Goal: Transaction & Acquisition: Purchase product/service

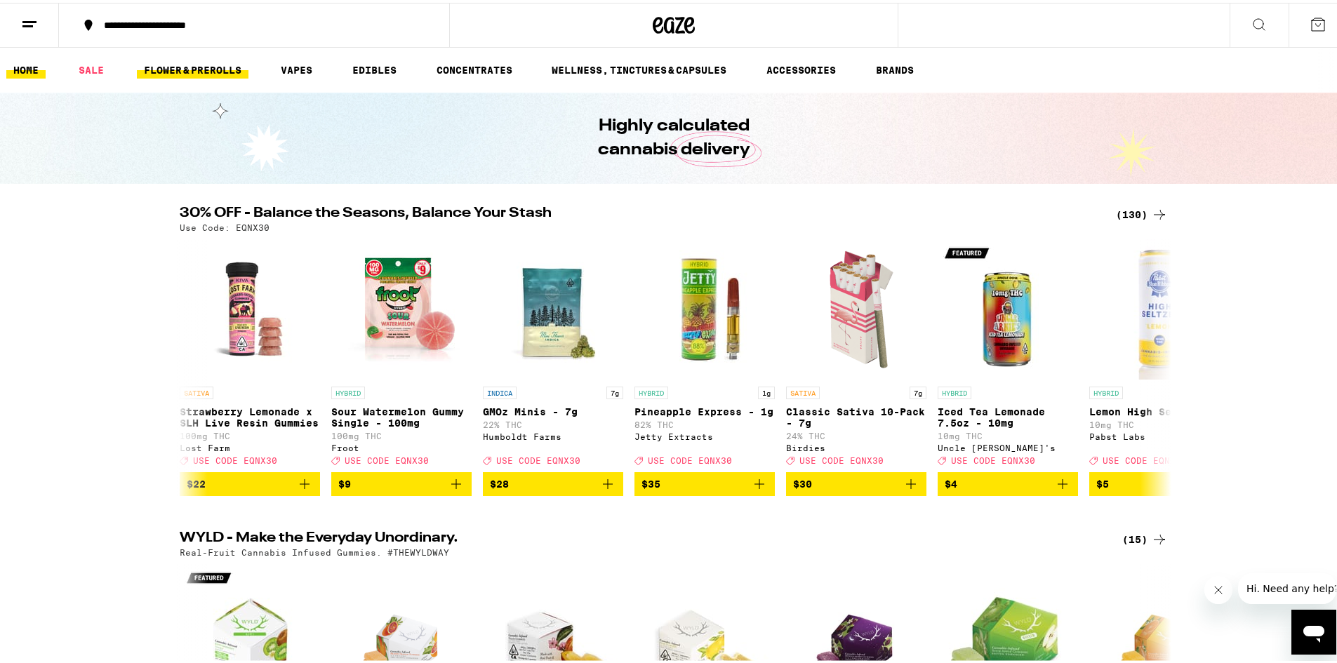
click at [199, 72] on link "FLOWER & PREROLLS" at bounding box center [193, 67] width 112 height 17
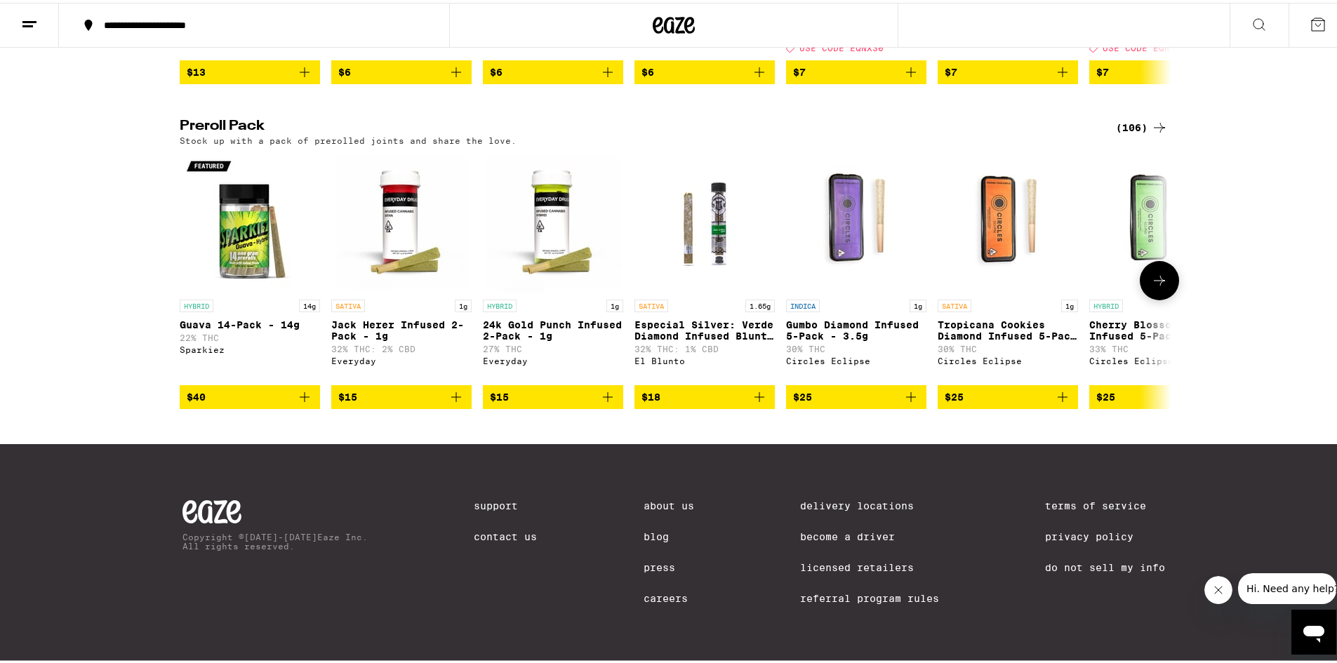
scroll to position [1066, 0]
click at [1167, 274] on button at bounding box center [1159, 277] width 39 height 39
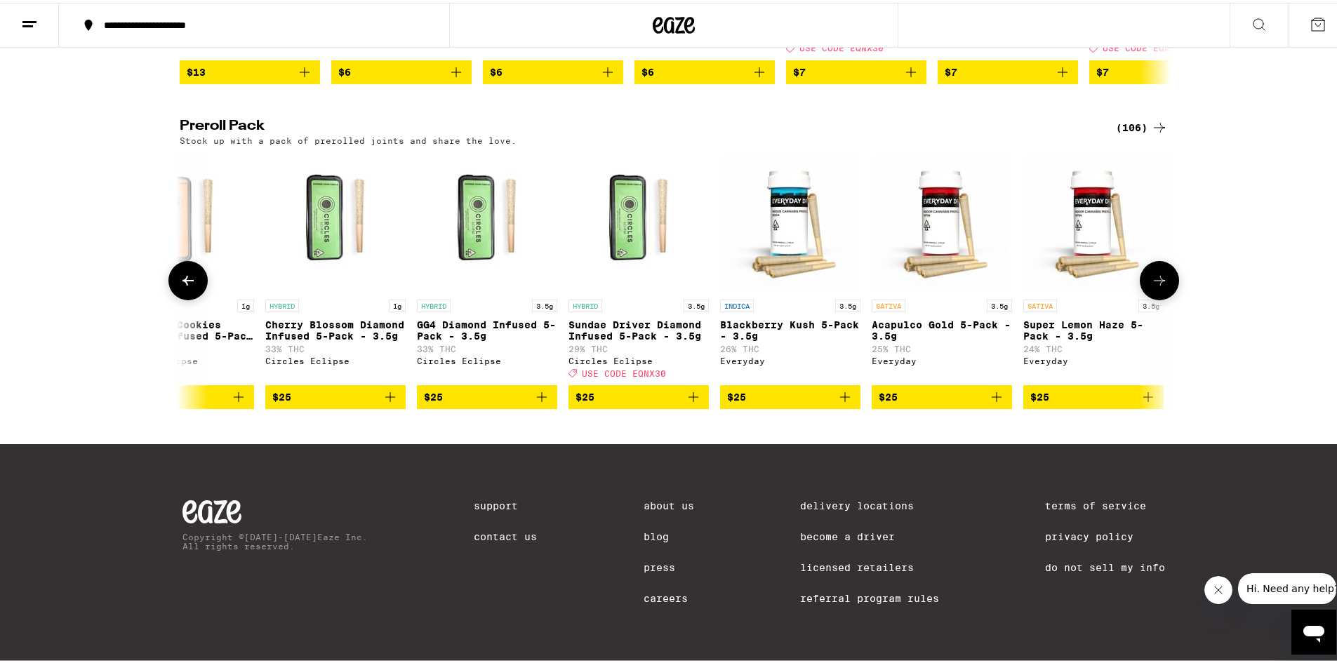
scroll to position [0, 835]
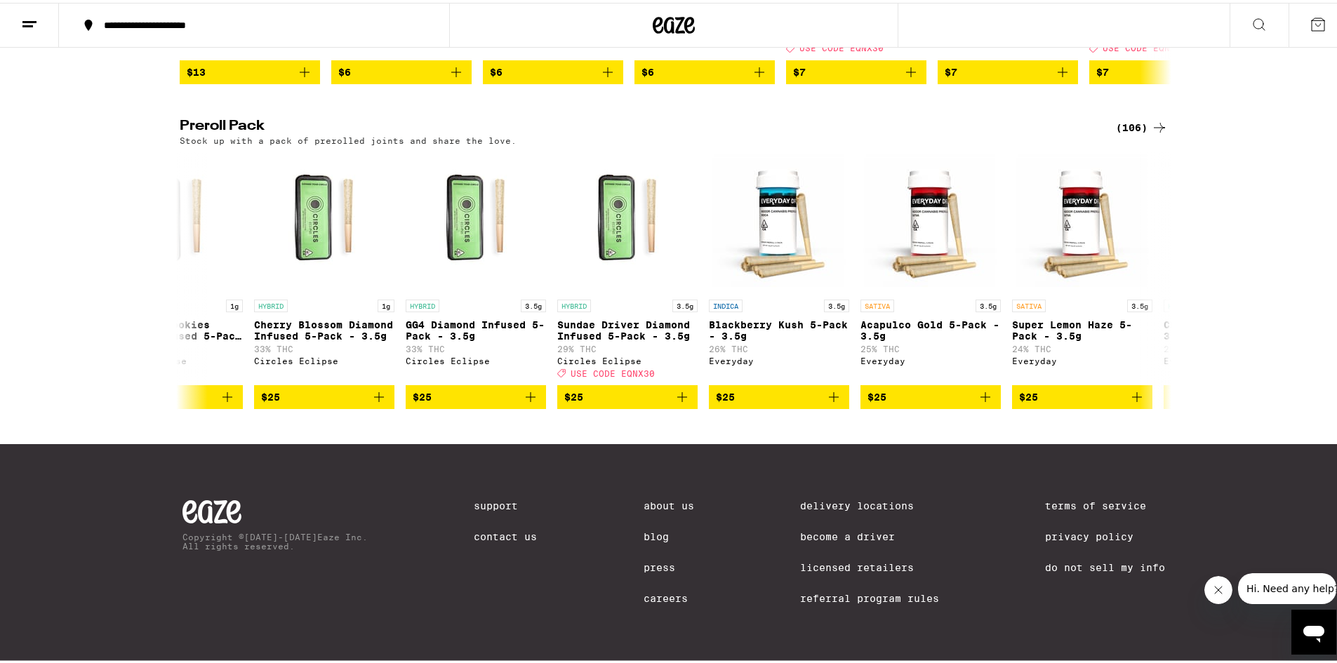
click at [1136, 117] on div "(106)" at bounding box center [1142, 125] width 52 height 17
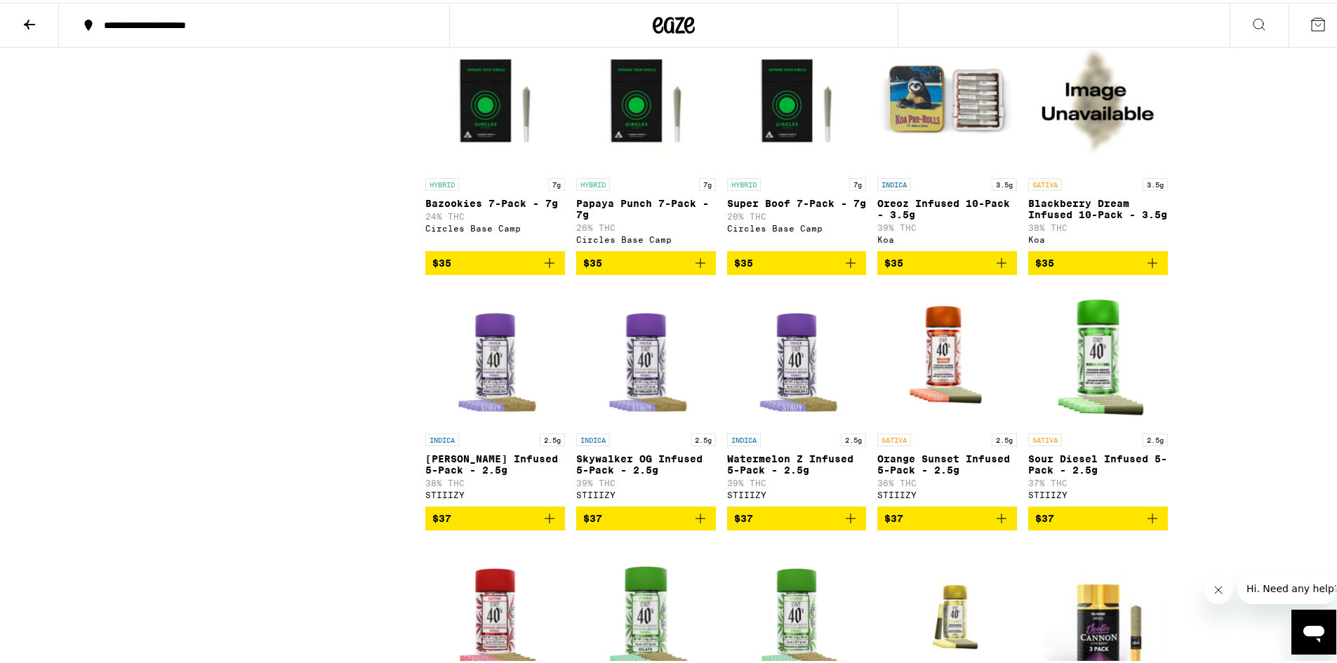
scroll to position [2003, 0]
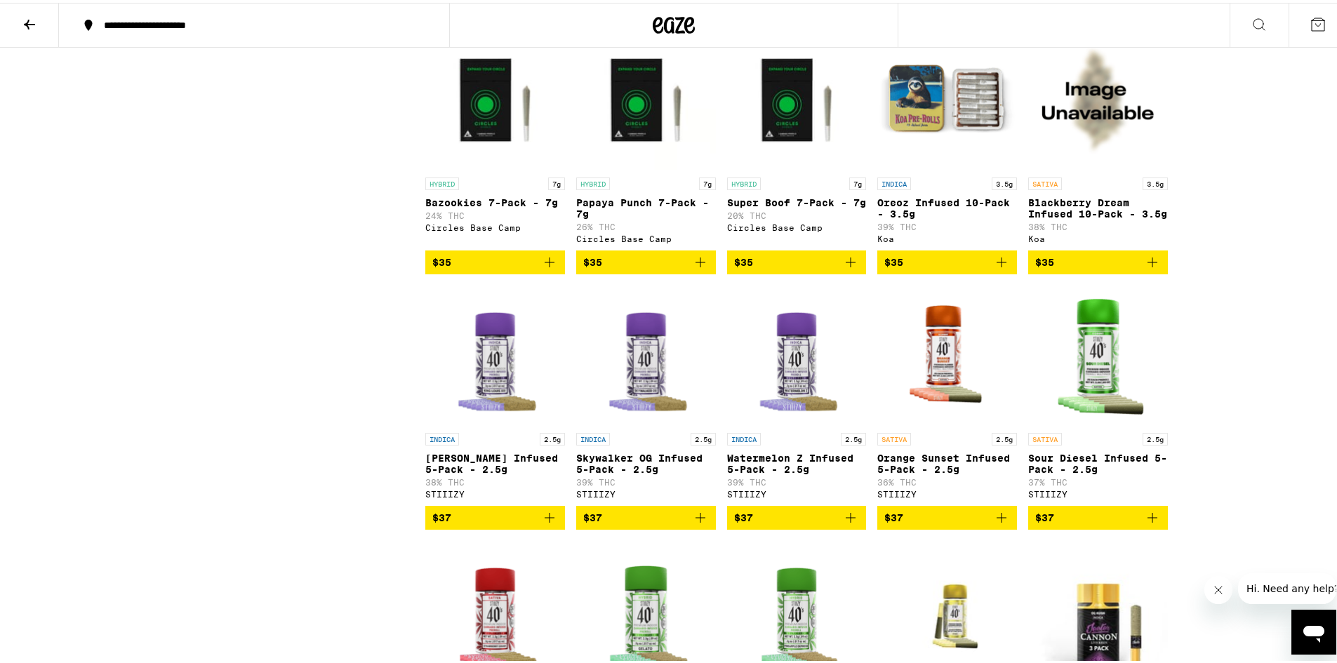
click at [997, 265] on icon "Add to bag" at bounding box center [1002, 260] width 10 height 10
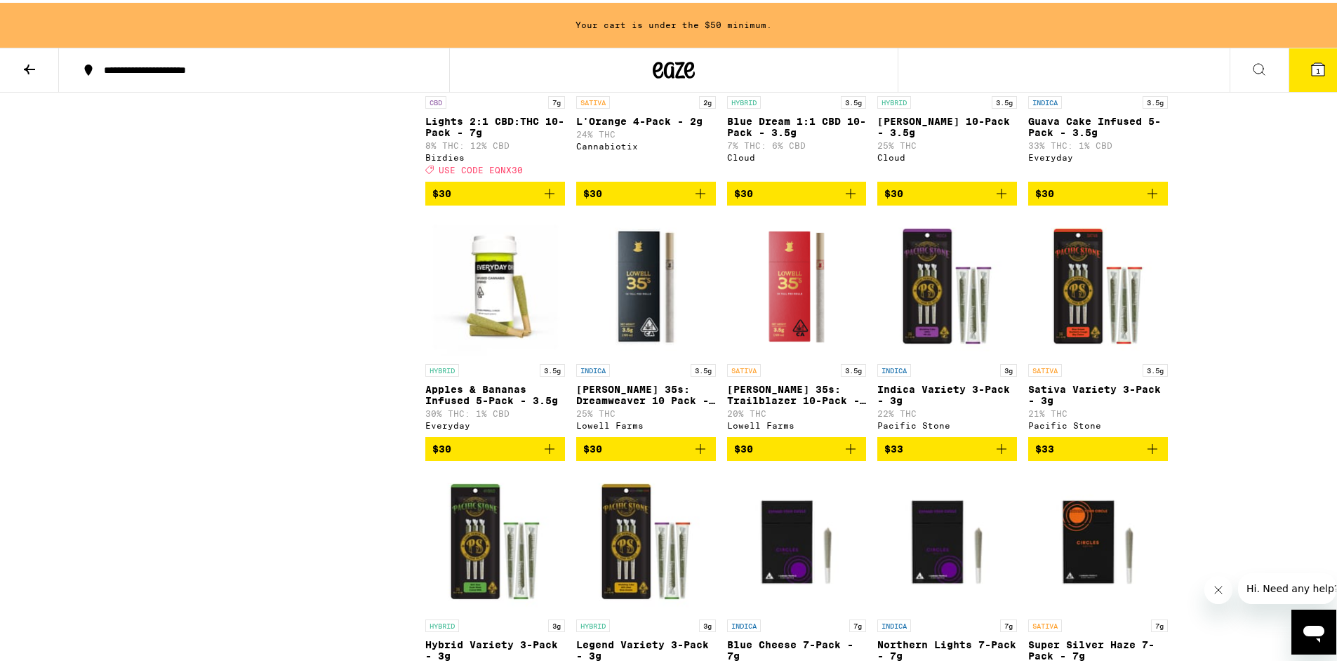
scroll to position [1351, 0]
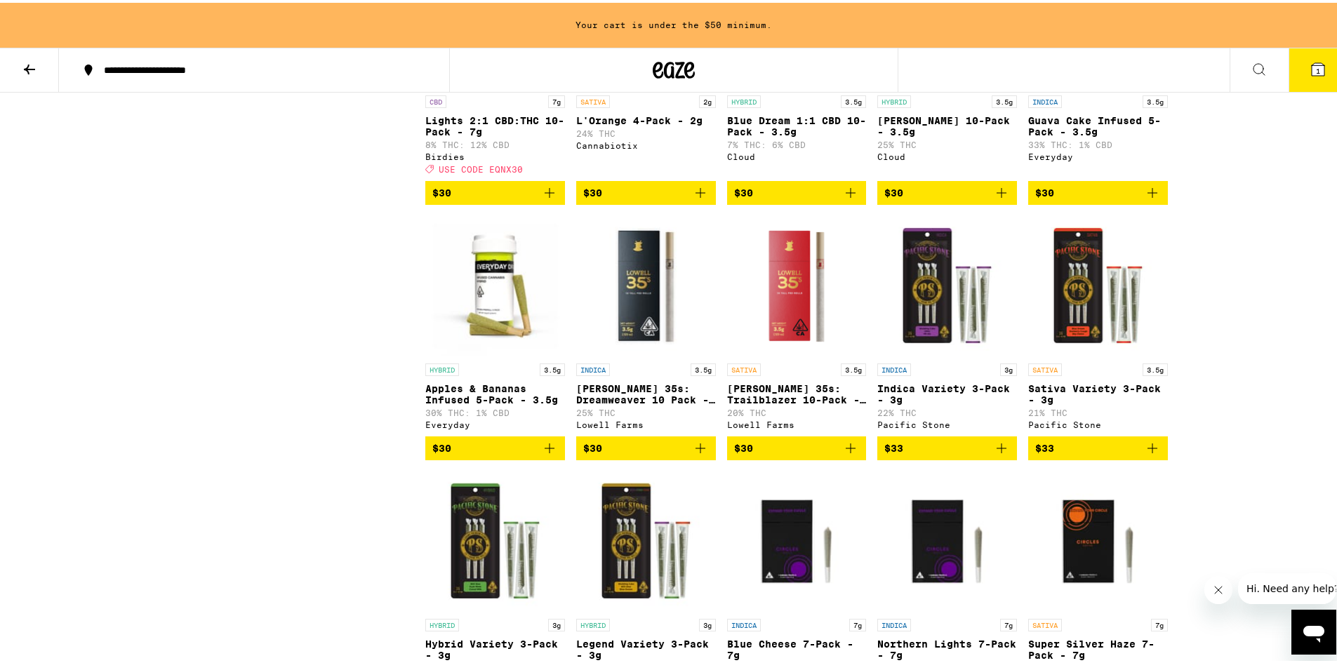
click at [546, 454] on icon "Add to bag" at bounding box center [549, 445] width 17 height 17
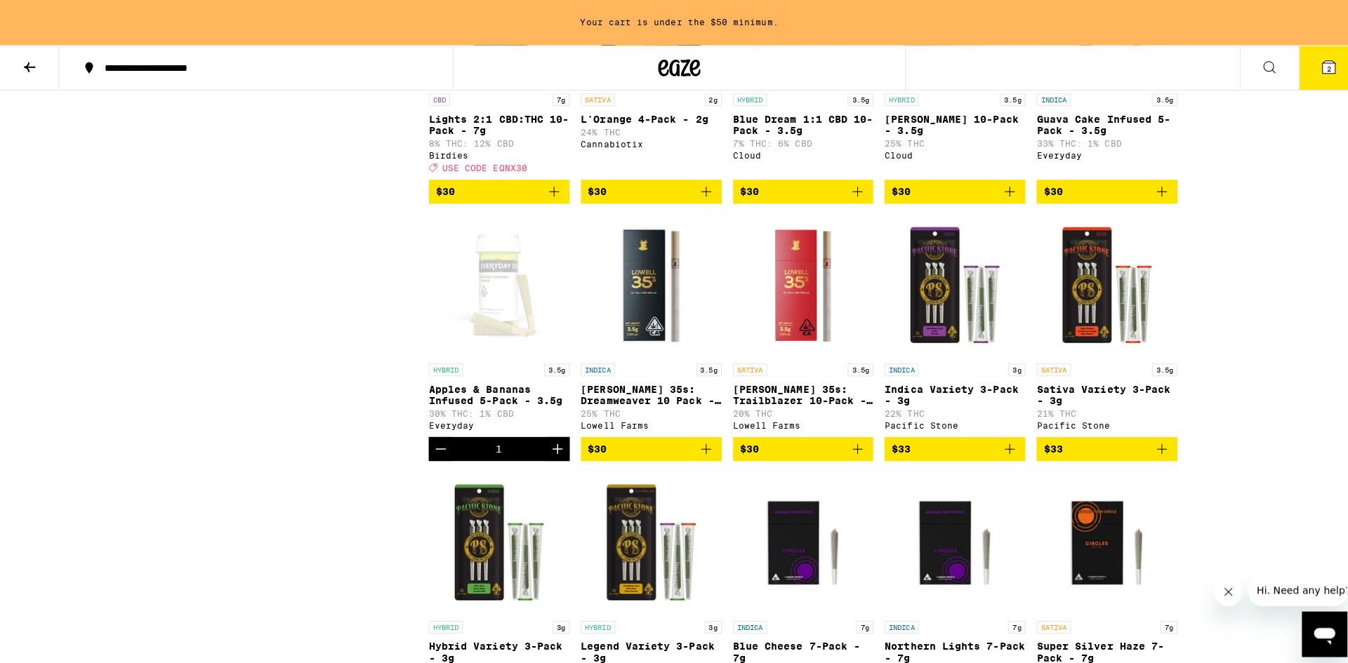
scroll to position [1306, 0]
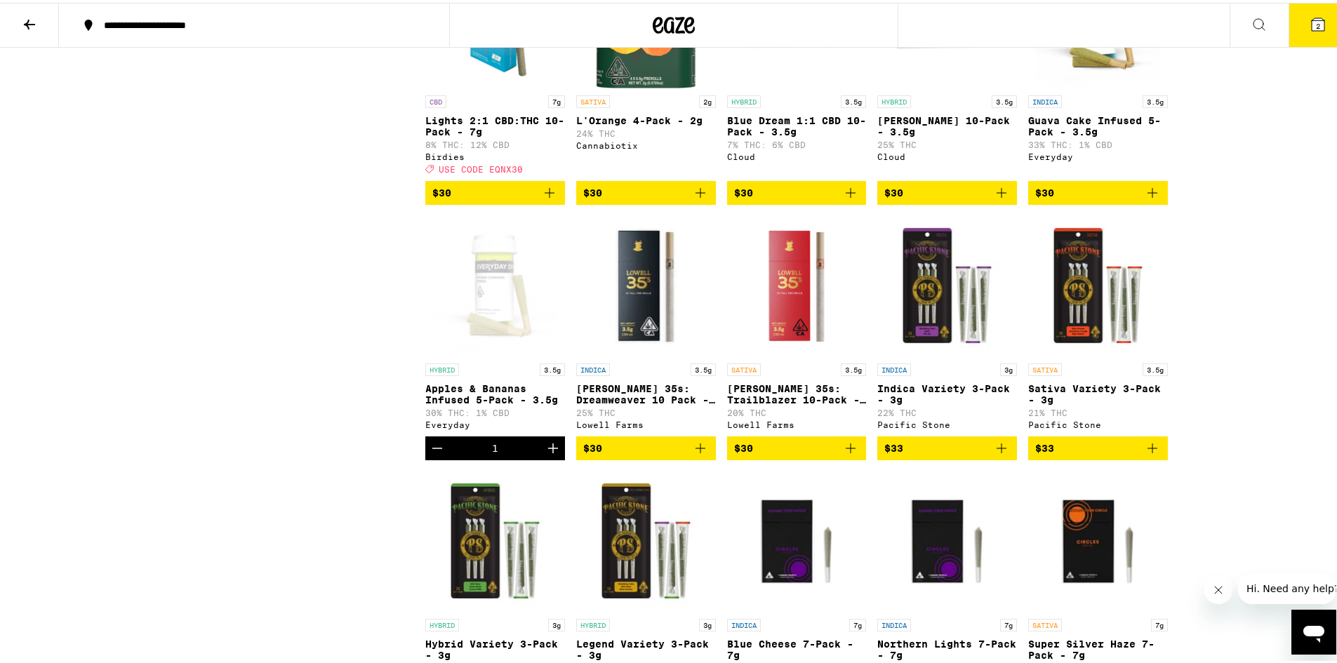
click at [550, 451] on icon "Increment" at bounding box center [553, 446] width 10 height 10
click at [1312, 19] on icon at bounding box center [1318, 21] width 13 height 13
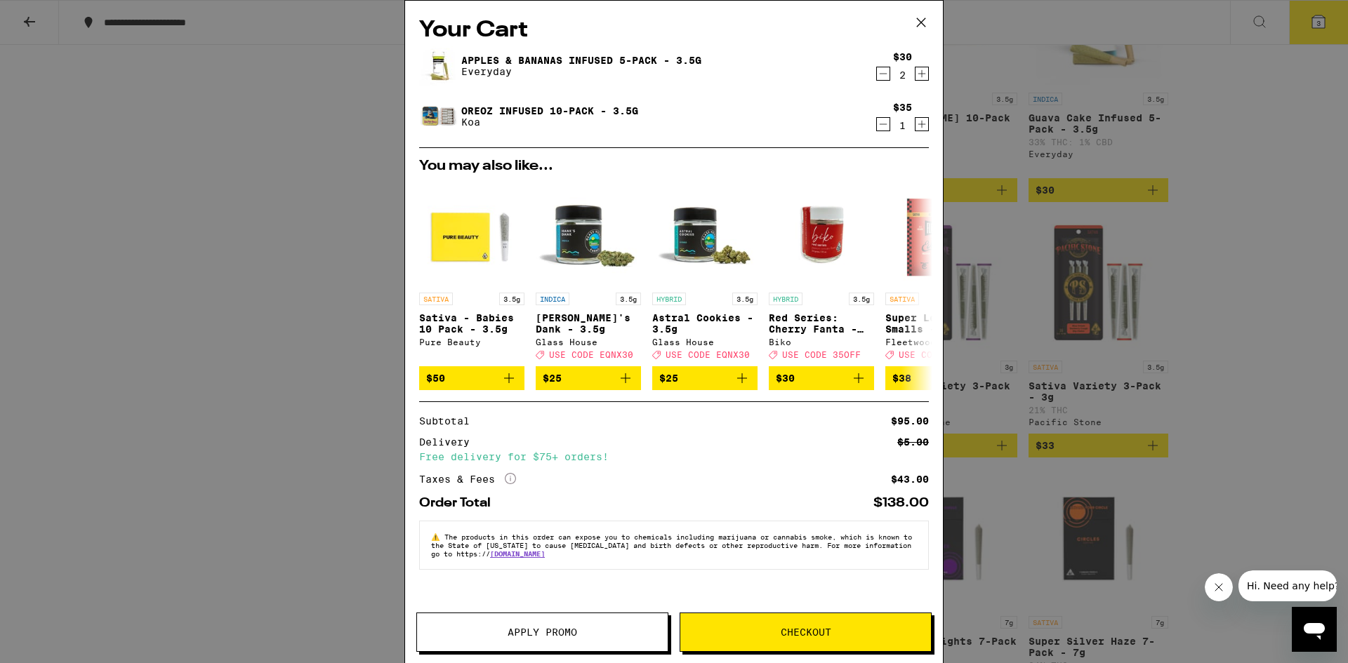
click at [771, 641] on button "Checkout" at bounding box center [806, 632] width 252 height 39
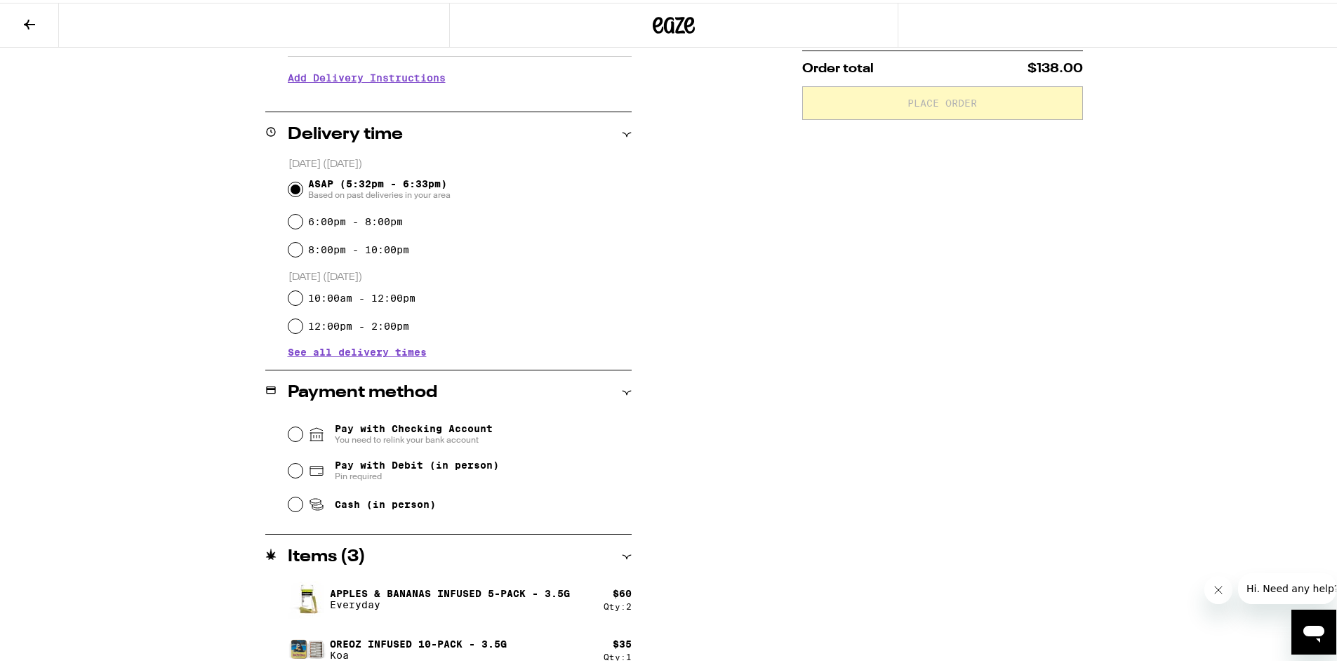
scroll to position [297, 0]
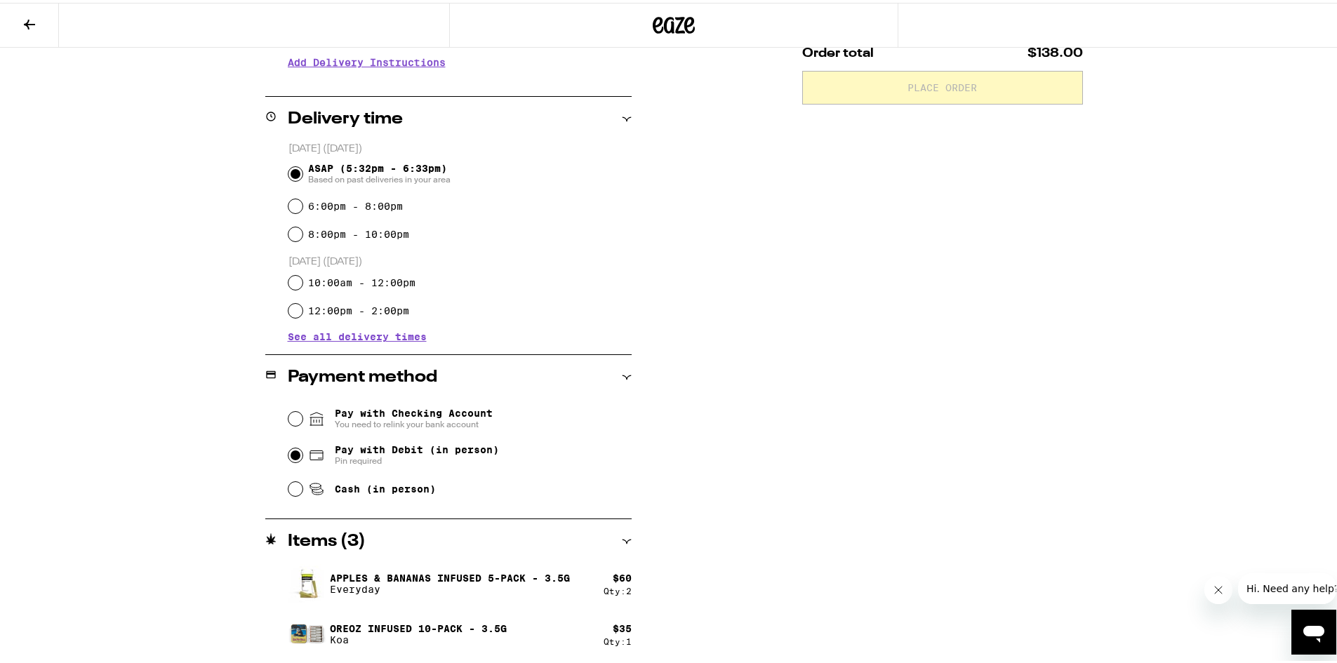
click at [293, 460] on input "Pay with Debit (in person) Pin required" at bounding box center [296, 453] width 14 height 14
radio input "true"
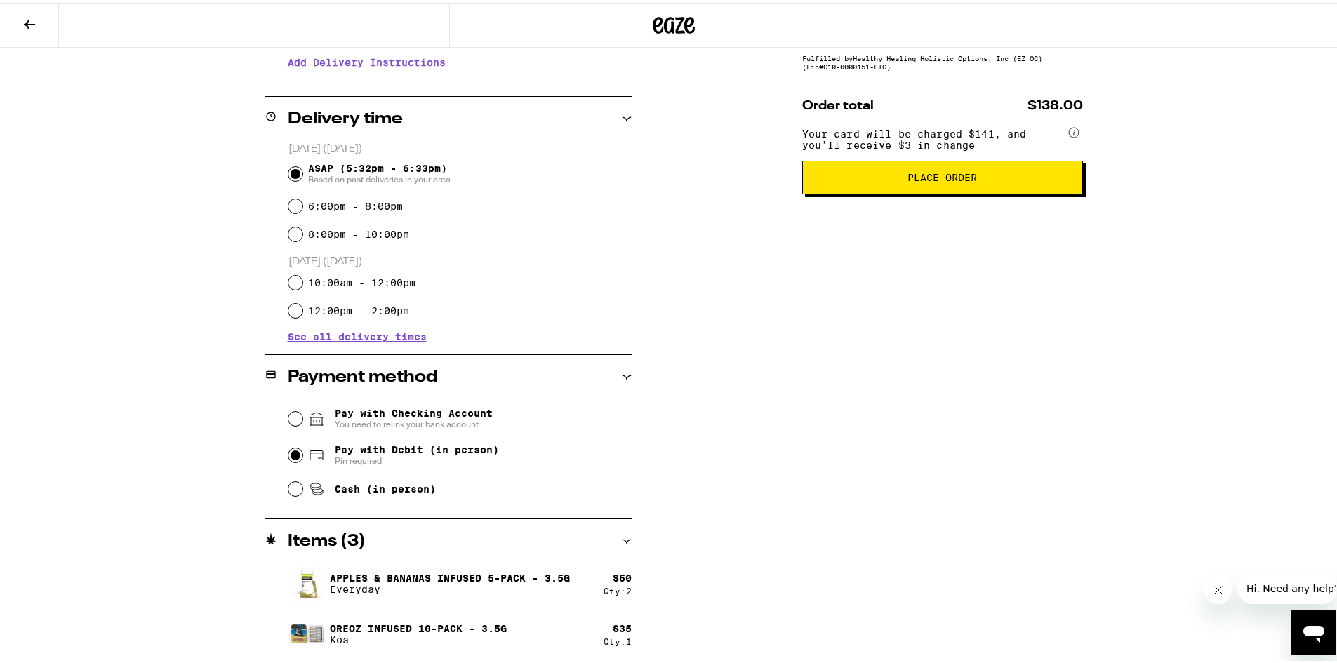
click at [935, 180] on span "Place Order" at bounding box center [942, 175] width 69 height 10
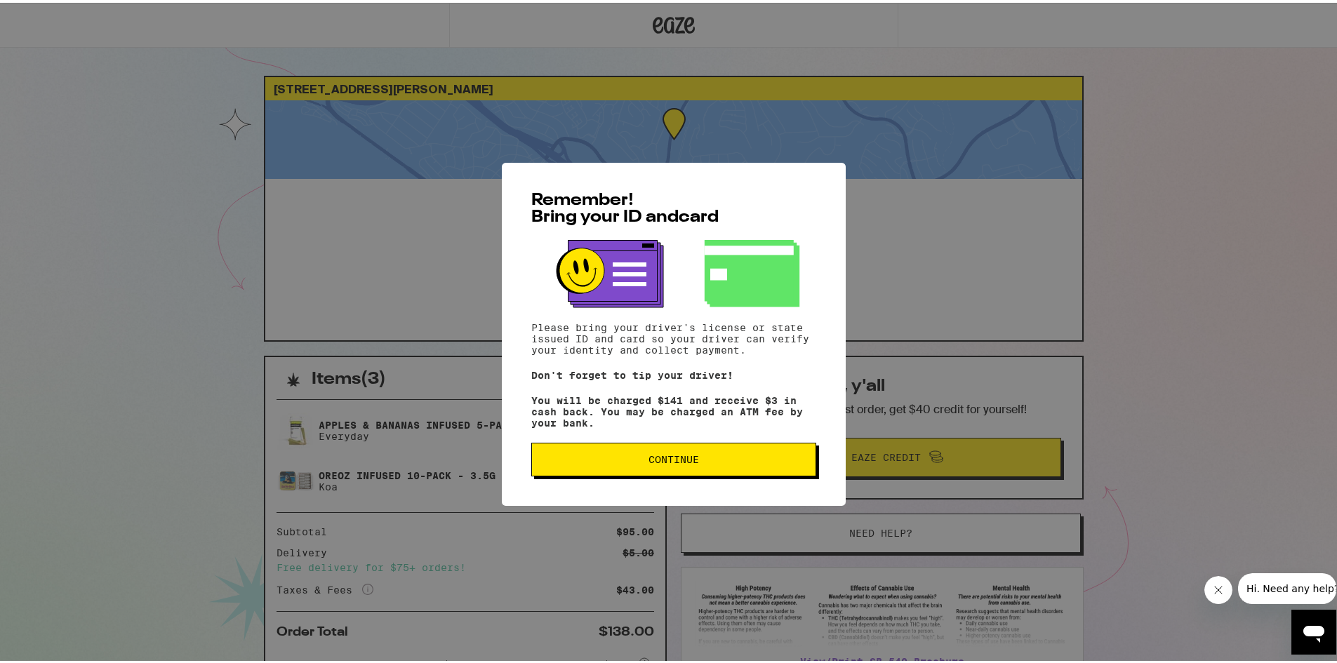
click at [727, 462] on span "Continue" at bounding box center [673, 457] width 261 height 10
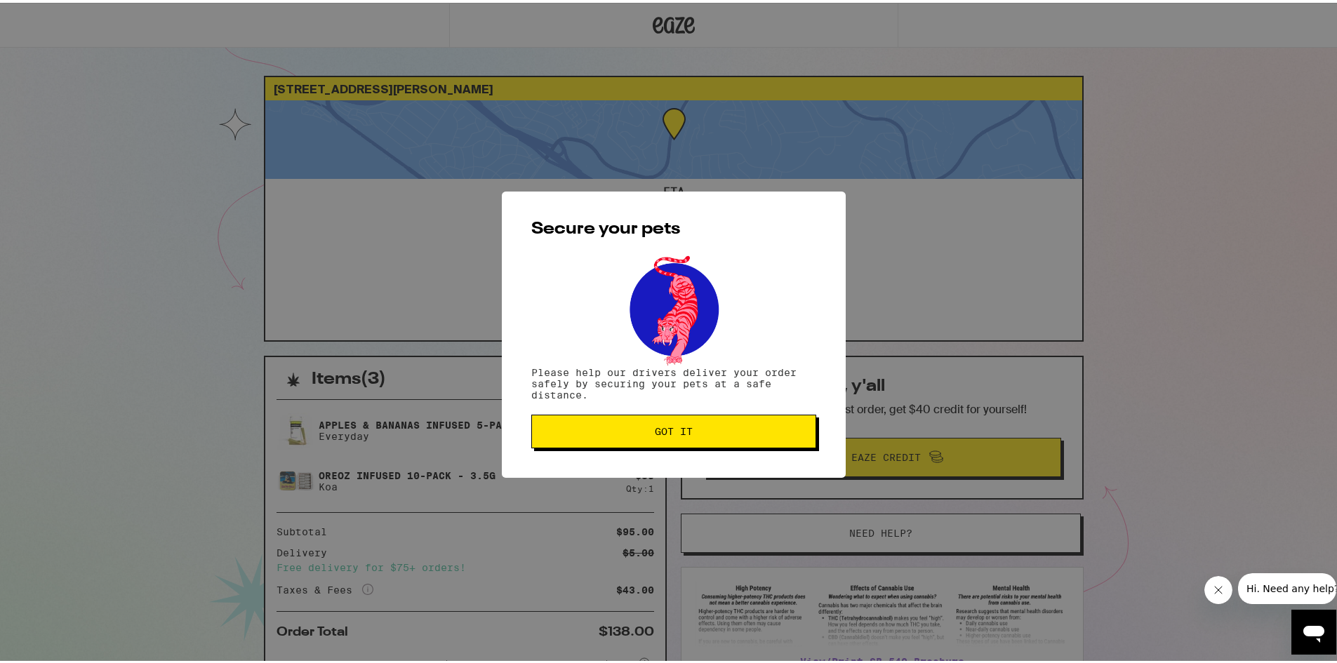
click at [684, 430] on span "Got it" at bounding box center [674, 429] width 38 height 10
